Goal: Task Accomplishment & Management: Use online tool/utility

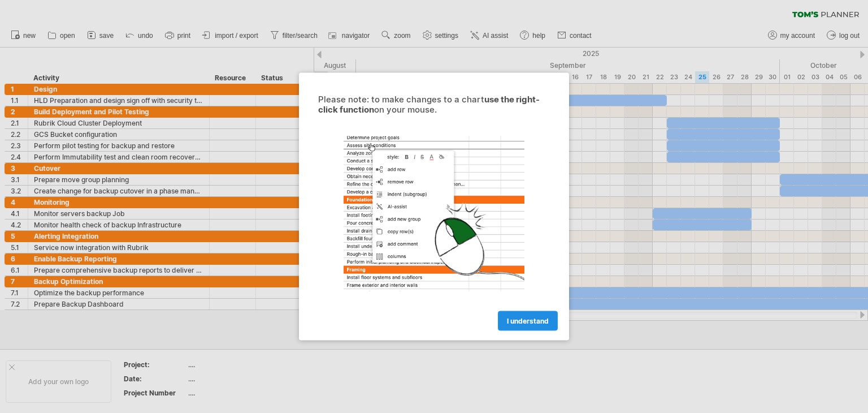
click at [525, 321] on span "I understand" at bounding box center [528, 321] width 42 height 8
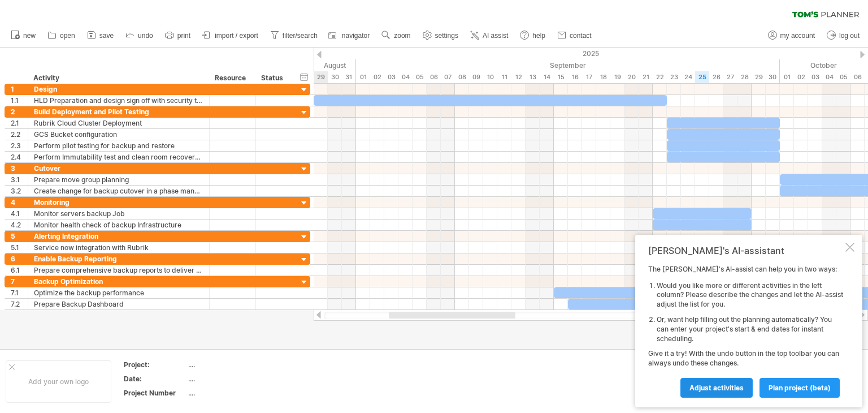
click at [728, 388] on span "Adjust activities" at bounding box center [717, 387] width 54 height 8
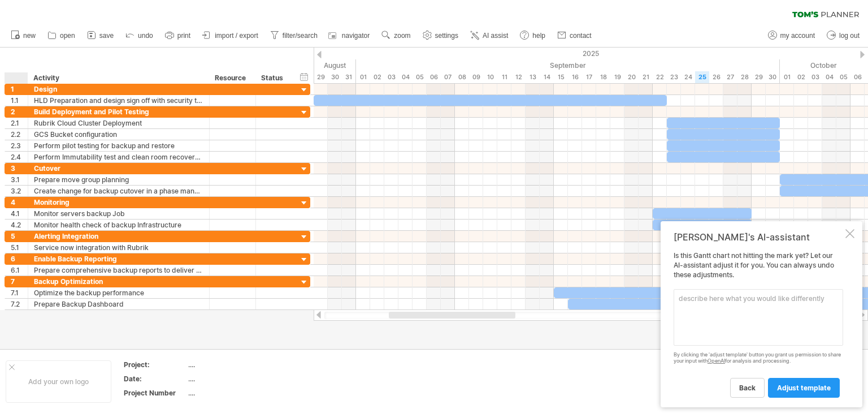
click at [11, 73] on div at bounding box center [18, 77] width 17 height 11
click at [14, 80] on input "text" at bounding box center [18, 77] width 17 height 11
click at [8, 55] on div "hide start/end/duration show start/end/duration ******** Activity ******** Reso…" at bounding box center [157, 65] width 314 height 36
click at [848, 235] on div at bounding box center [850, 233] width 9 height 9
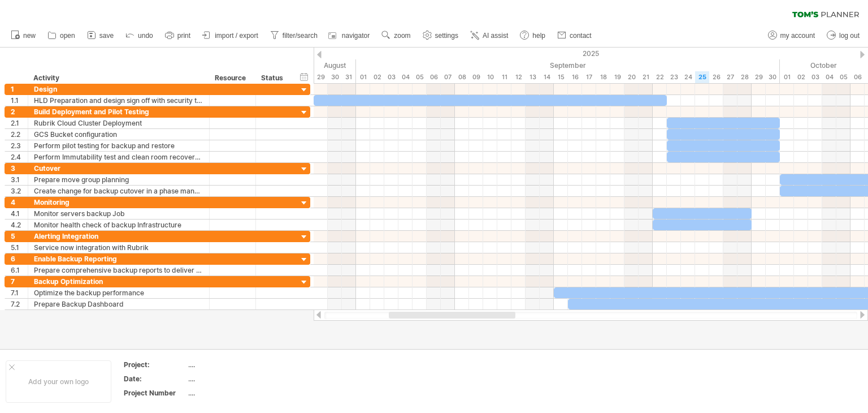
click at [344, 315] on div at bounding box center [590, 314] width 533 height 7
click at [411, 314] on div at bounding box center [452, 314] width 127 height 7
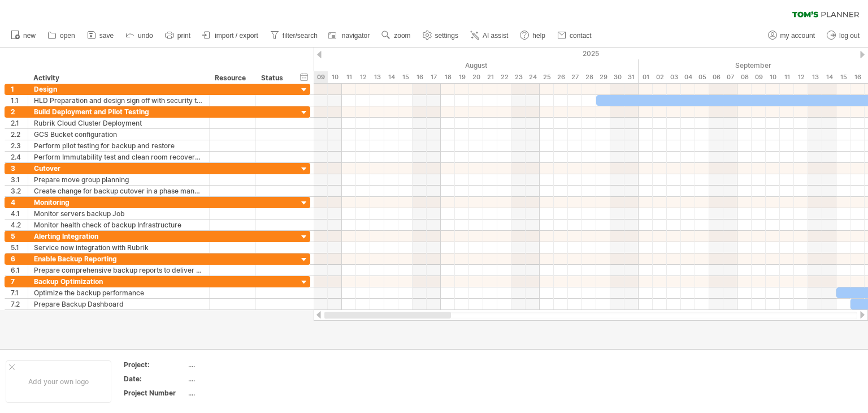
drag, startPoint x: 411, startPoint y: 314, endPoint x: 335, endPoint y: 319, distance: 76.5
click at [332, 319] on div at bounding box center [591, 314] width 555 height 11
click at [233, 364] on div "...." at bounding box center [235, 365] width 95 height 10
type input "**********"
click at [208, 378] on div "...." at bounding box center [235, 379] width 95 height 10
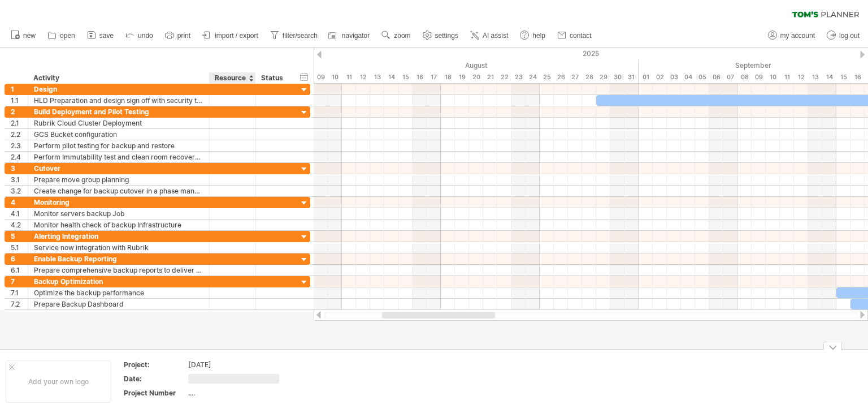
click at [235, 364] on div "[DATE]" at bounding box center [235, 365] width 95 height 10
click at [235, 364] on input "**********" at bounding box center [233, 365] width 91 height 10
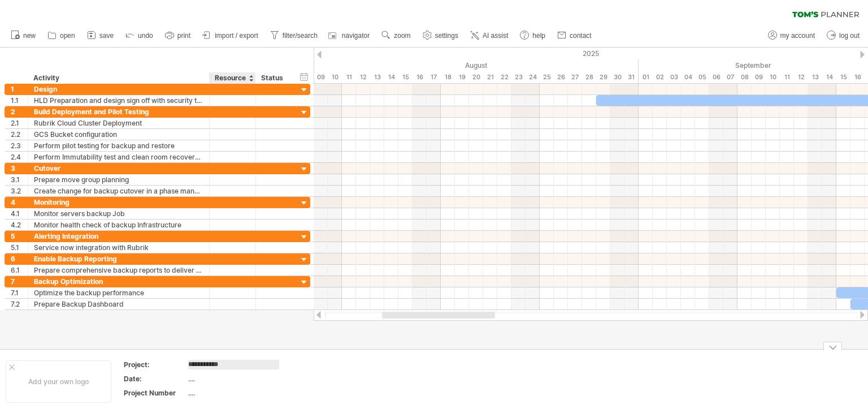
click at [235, 364] on input "**********" at bounding box center [233, 365] width 91 height 10
click at [216, 374] on div "...." at bounding box center [235, 379] width 95 height 10
click at [213, 378] on input "text" at bounding box center [233, 379] width 91 height 10
type input "**********"
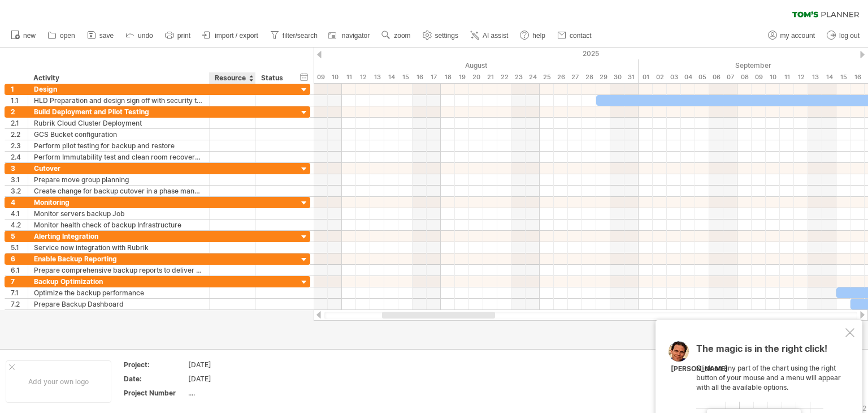
click at [244, 360] on div "[DATE]" at bounding box center [235, 365] width 95 height 10
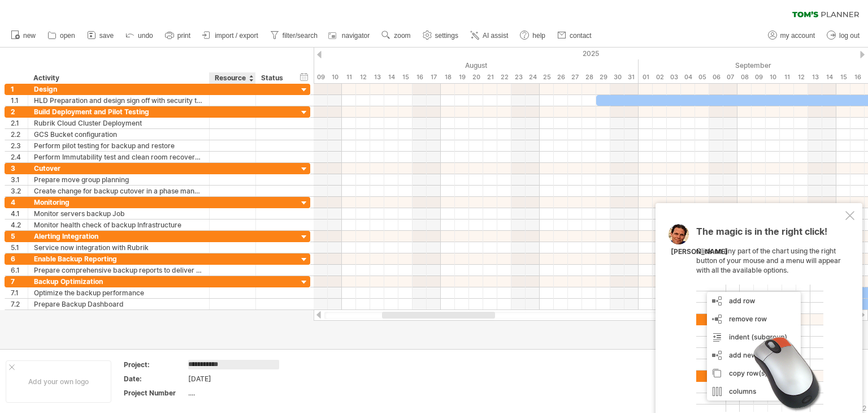
click at [240, 363] on input "**********" at bounding box center [233, 365] width 91 height 10
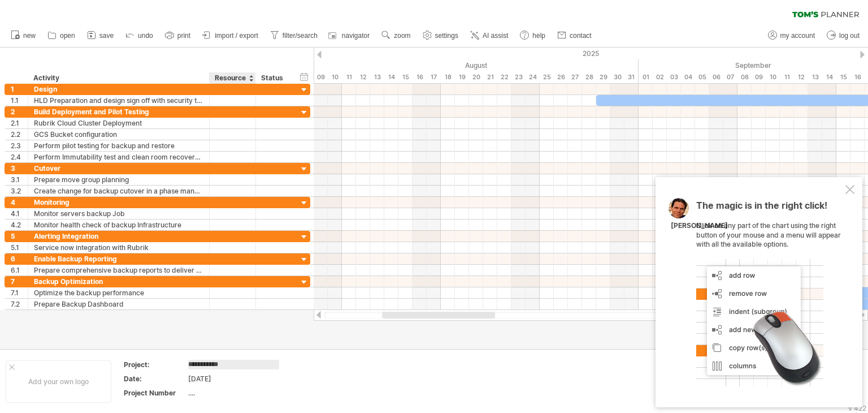
click at [240, 363] on input "**********" at bounding box center [233, 365] width 91 height 10
type input "**********"
click at [207, 392] on div "...." at bounding box center [235, 393] width 95 height 10
type input "******"
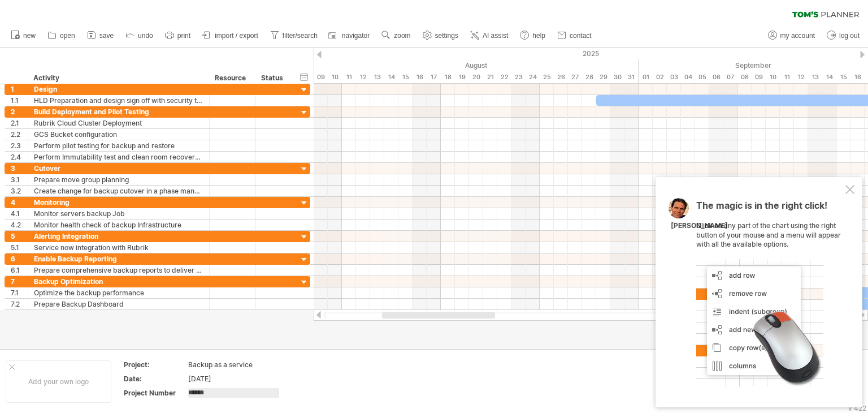
click at [436, 374] on td at bounding box center [424, 382] width 89 height 44
click at [62, 380] on div "Add your own logo" at bounding box center [59, 381] width 106 height 42
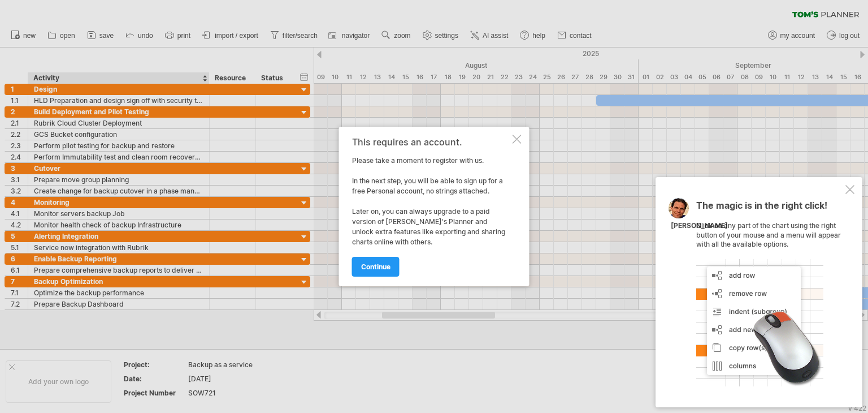
click at [849, 194] on div at bounding box center [850, 189] width 9 height 9
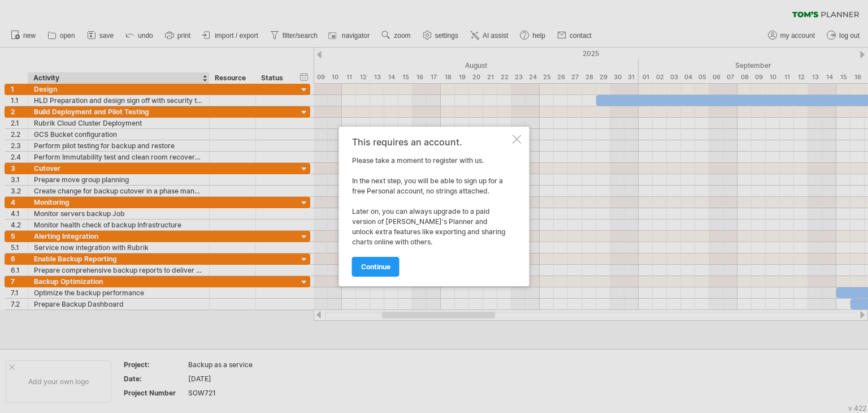
click at [517, 137] on div at bounding box center [517, 139] width 9 height 9
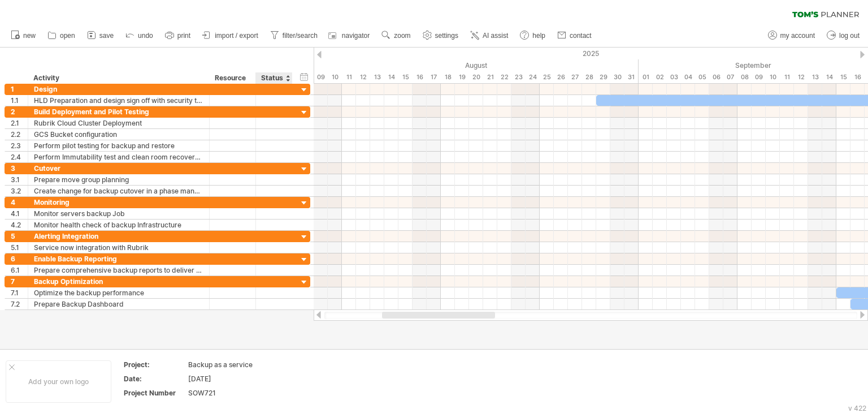
click at [290, 330] on div at bounding box center [434, 197] width 868 height 301
click at [104, 33] on span "save" at bounding box center [106, 36] width 14 height 8
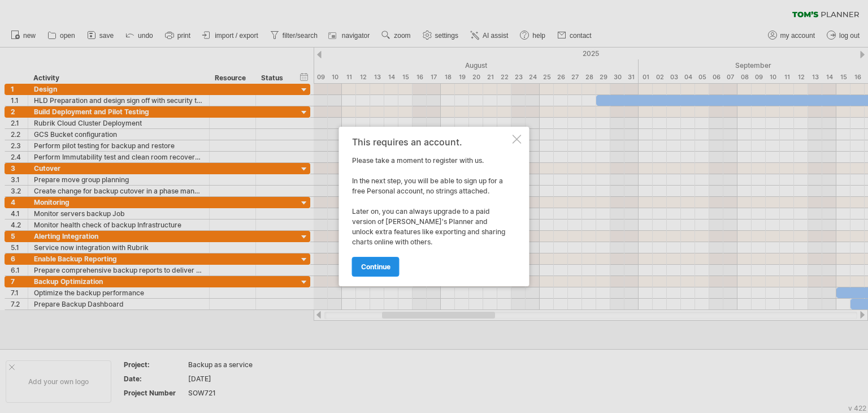
click at [386, 272] on link "continue" at bounding box center [375, 267] width 47 height 20
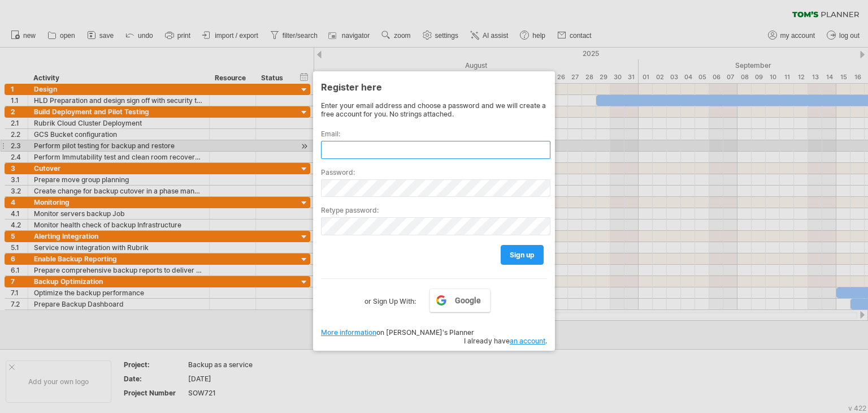
click at [371, 148] on input "text" at bounding box center [436, 150] width 230 height 18
type input "*"
type input "**********"
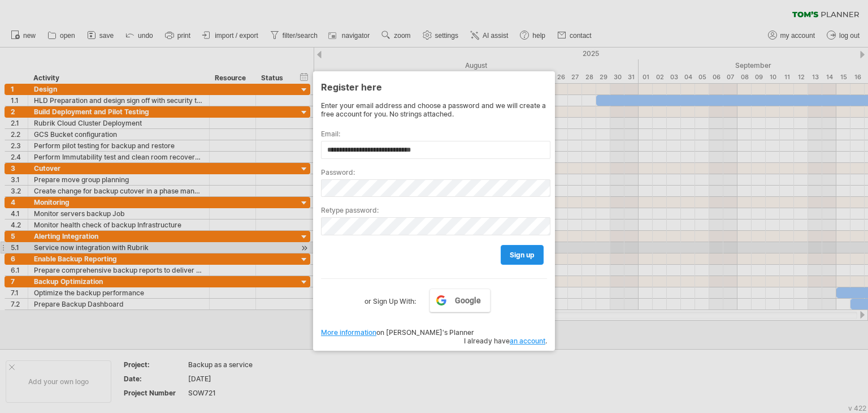
click at [523, 250] on span "sign up" at bounding box center [522, 254] width 25 height 8
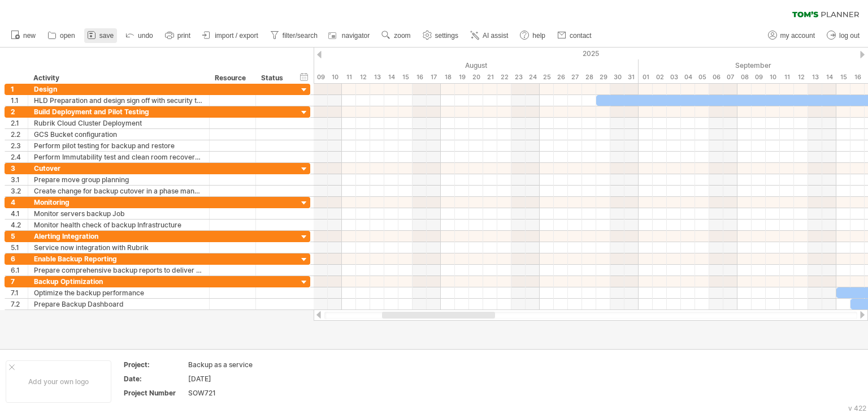
click at [106, 37] on span "save" at bounding box center [106, 36] width 14 height 8
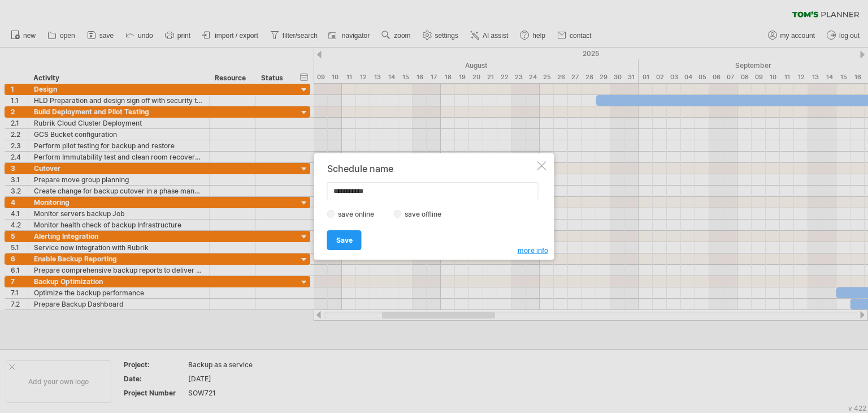
drag, startPoint x: 389, startPoint y: 191, endPoint x: 239, endPoint y: 179, distance: 150.2
click at [239, 179] on div "Trying to reach [DOMAIN_NAME] Connected again... 0% clear filter new 1" at bounding box center [434, 206] width 868 height 413
click at [304, 89] on div at bounding box center [434, 206] width 868 height 413
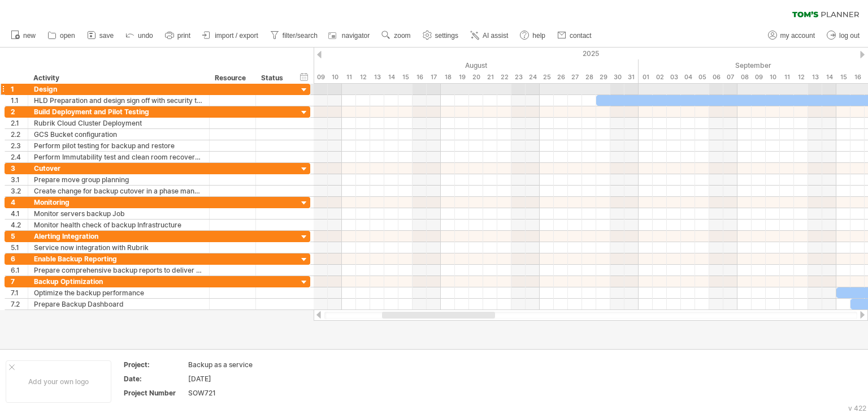
click at [304, 89] on div at bounding box center [304, 90] width 11 height 11
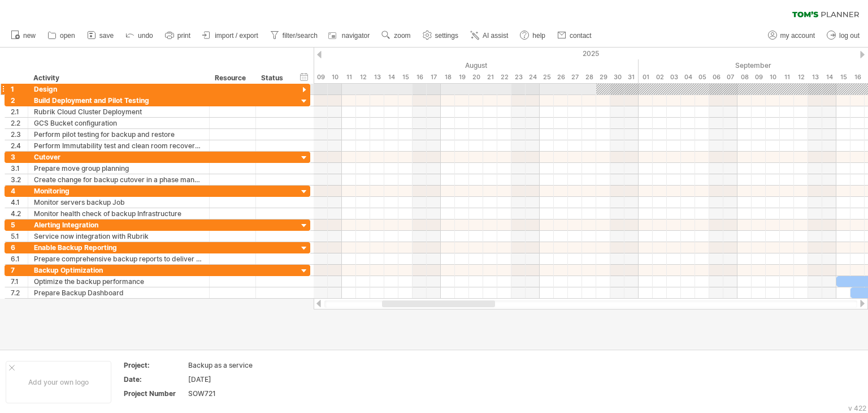
click at [304, 89] on div at bounding box center [304, 90] width 11 height 11
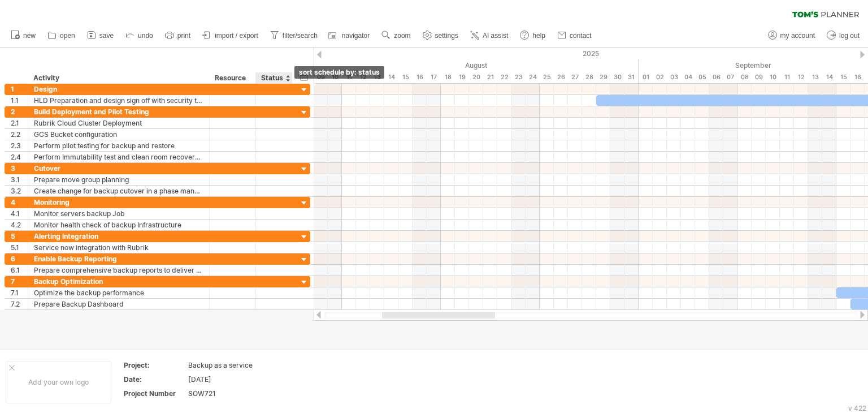
click at [288, 80] on div at bounding box center [287, 77] width 5 height 11
click at [336, 371] on td at bounding box center [335, 382] width 89 height 44
drag, startPoint x: 27, startPoint y: 10, endPoint x: 45, endPoint y: 15, distance: 19.3
click at [27, 10] on div "clear filter reapply filter" at bounding box center [434, 12] width 868 height 24
click at [232, 36] on span "import / export" at bounding box center [237, 36] width 44 height 8
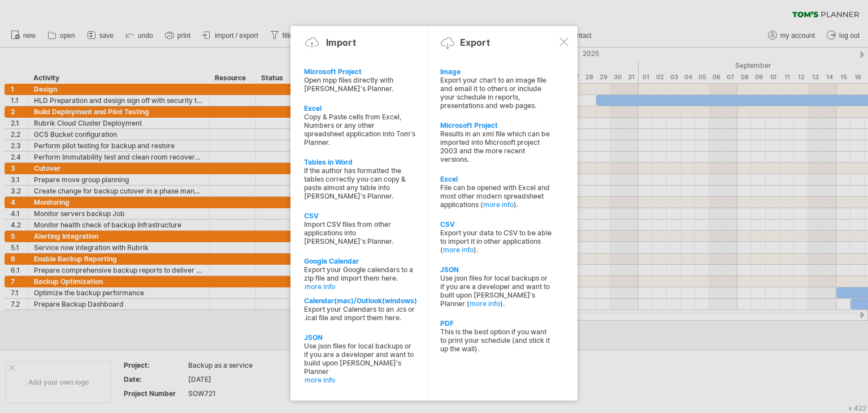
click at [562, 42] on div at bounding box center [564, 41] width 9 height 9
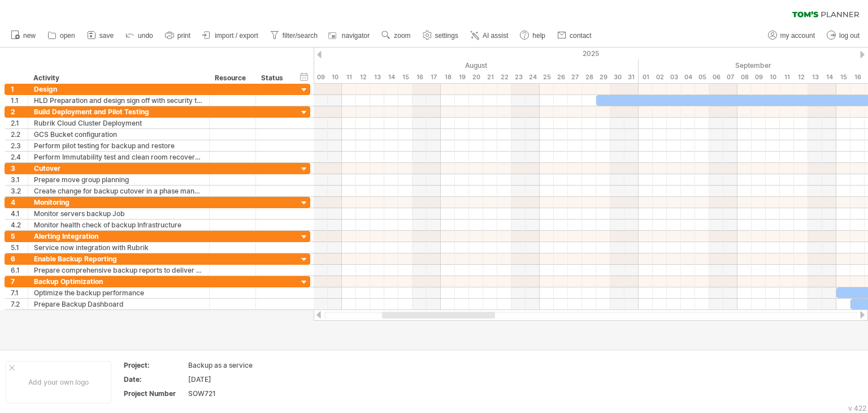
drag, startPoint x: 375, startPoint y: 314, endPoint x: 389, endPoint y: 311, distance: 13.8
click at [389, 311] on div at bounding box center [590, 314] width 533 height 7
click at [366, 311] on div at bounding box center [590, 314] width 533 height 7
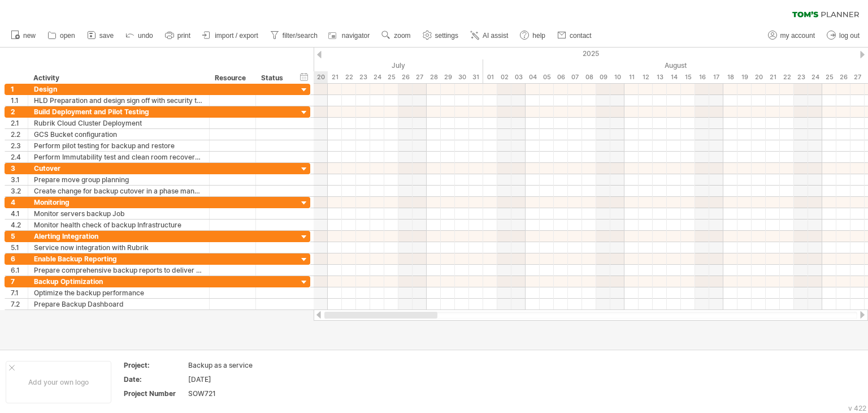
drag, startPoint x: 395, startPoint y: 316, endPoint x: 327, endPoint y: 319, distance: 67.9
click at [327, 320] on div at bounding box center [591, 314] width 555 height 11
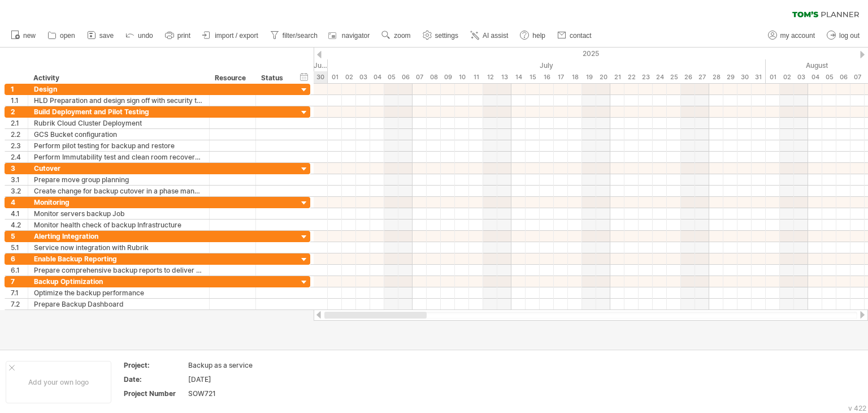
drag, startPoint x: 461, startPoint y: 313, endPoint x: 405, endPoint y: 315, distance: 56.0
click at [405, 315] on div at bounding box center [375, 314] width 102 height 7
click at [319, 56] on div at bounding box center [319, 54] width 5 height 7
